Goal: Information Seeking & Learning: Learn about a topic

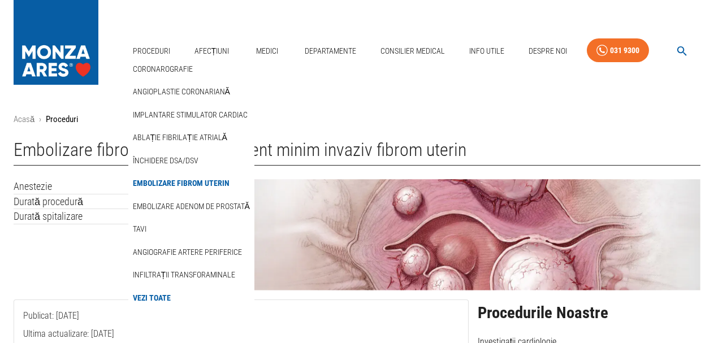
click at [175, 183] on link "Embolizare fibrom uterin" at bounding box center [181, 183] width 101 height 19
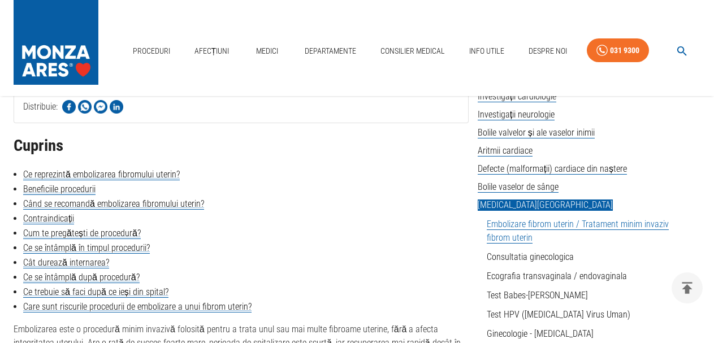
scroll to position [170, 0]
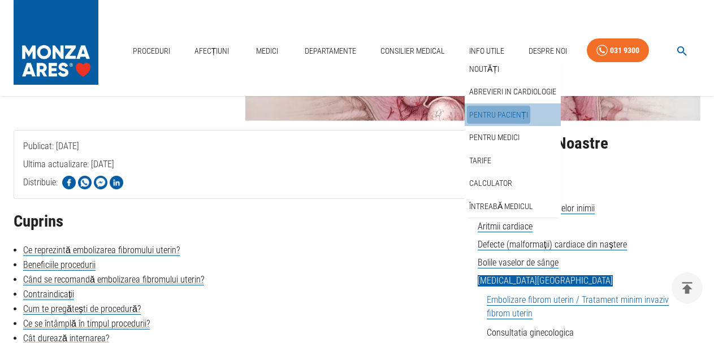
click at [506, 115] on link "Pentru pacienți" at bounding box center [498, 115] width 63 height 19
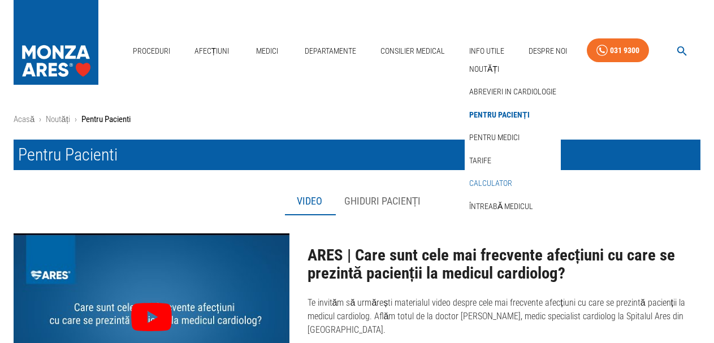
click at [475, 184] on link "Calculator" at bounding box center [490, 183] width 47 height 19
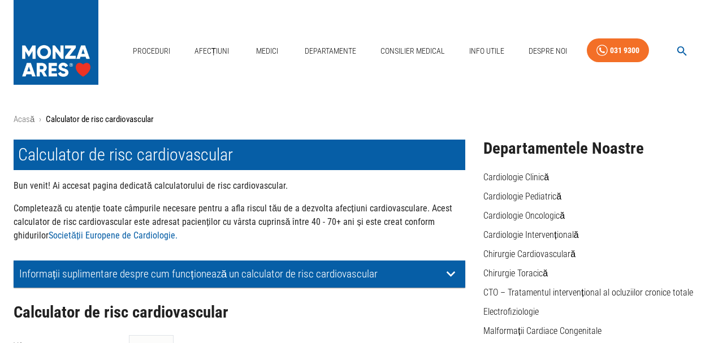
click at [90, 34] on img at bounding box center [56, 39] width 85 height 79
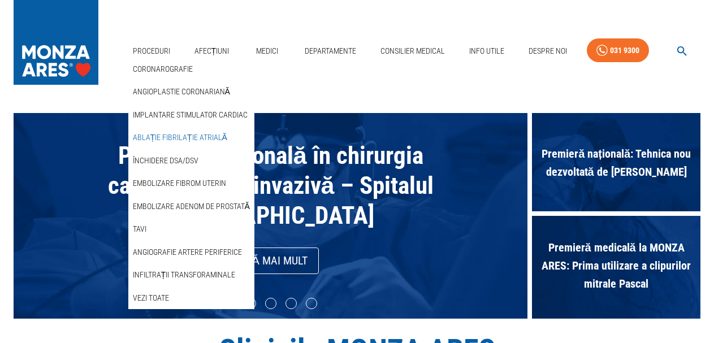
click at [149, 137] on link "Ablație fibrilație atrială" at bounding box center [180, 137] width 99 height 19
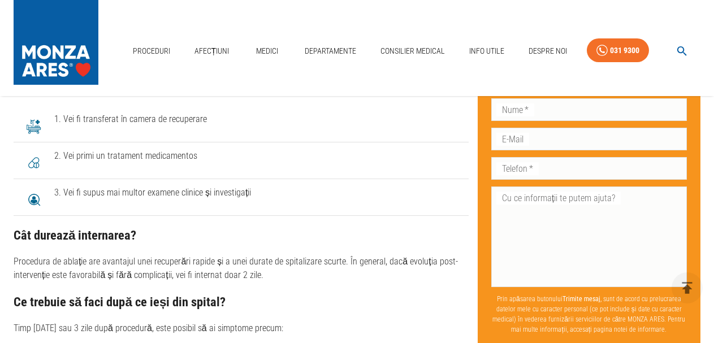
scroll to position [2770, 0]
